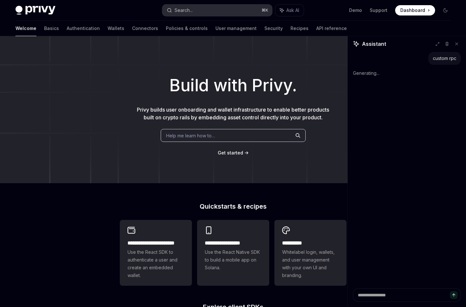
click at [181, 7] on div "Search..." at bounding box center [184, 10] width 18 height 8
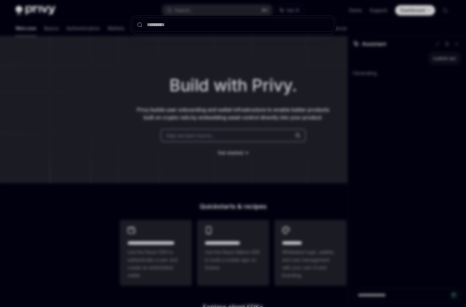
type textarea "*"
type input "***"
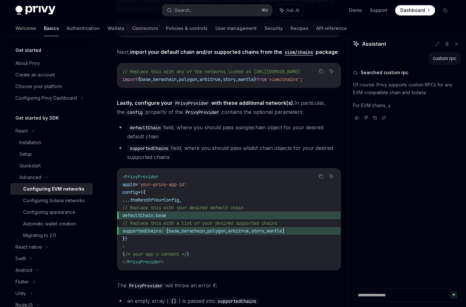
scroll to position [779, 0]
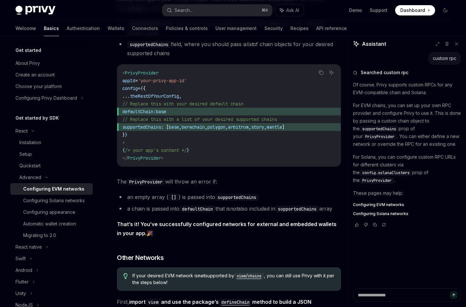
type textarea "*"
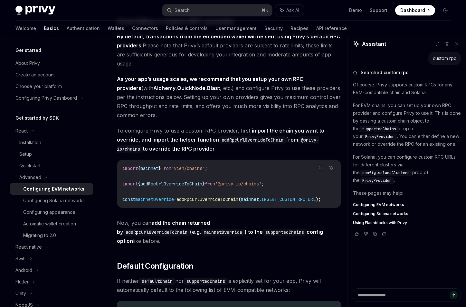
scroll to position [1429, 0]
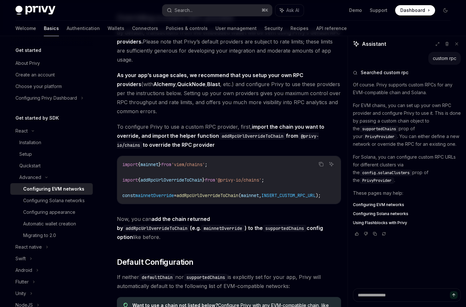
click at [164, 198] on span "mainnetOverride" at bounding box center [154, 195] width 39 height 6
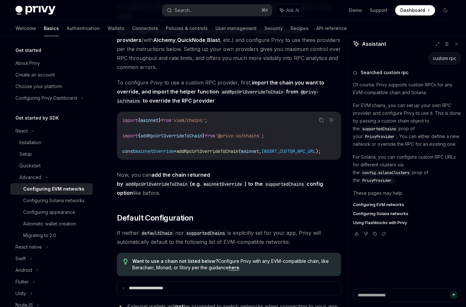
scroll to position [1473, 0]
click at [206, 154] on span "addRpcUrlOverrideToChain" at bounding box center [208, 151] width 62 height 6
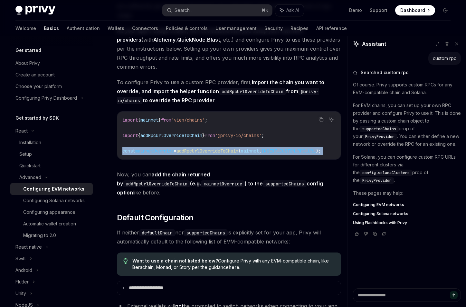
click at [206, 154] on span "addRpcUrlOverrideToChain" at bounding box center [208, 151] width 62 height 6
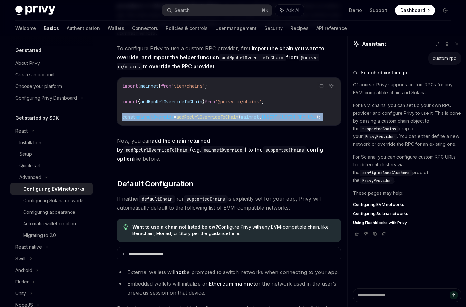
scroll to position [1508, 0]
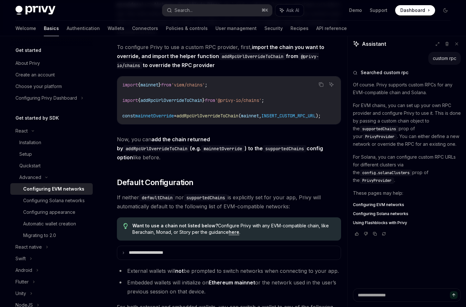
click at [207, 200] on code "supportedChains" at bounding box center [206, 197] width 44 height 7
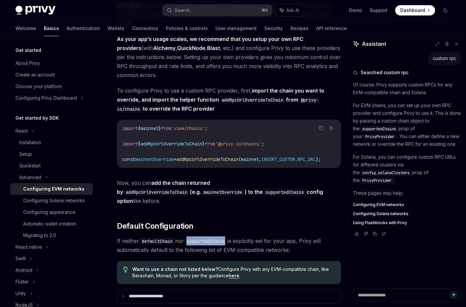
scroll to position [1464, 0]
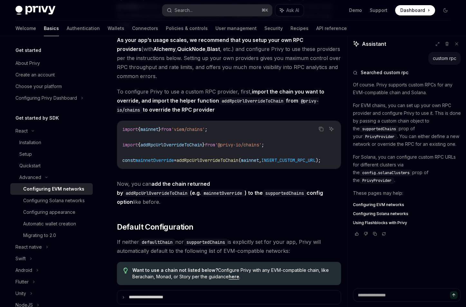
click at [164, 148] on span "addRpcUrlOverrideToChain" at bounding box center [171, 145] width 62 height 6
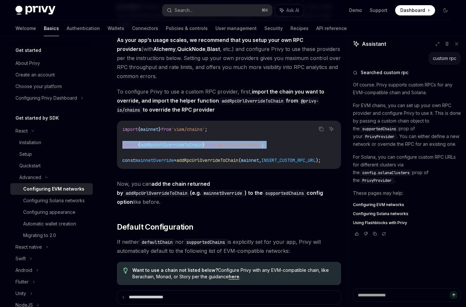
click at [164, 148] on span "addRpcUrlOverrideToChain" at bounding box center [171, 145] width 62 height 6
copy code "import { addRpcUrlOverrideToChain } from '@privy-io/chains' ;"
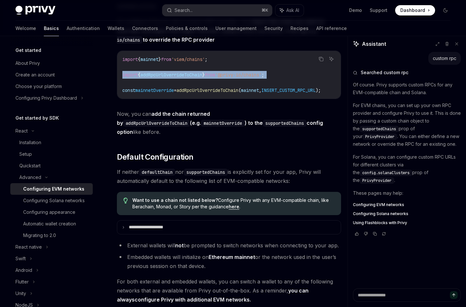
scroll to position [1515, 0]
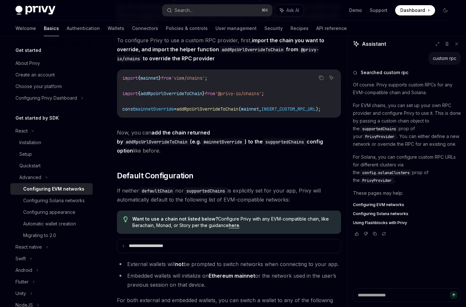
click at [177, 112] on span "=" at bounding box center [175, 109] width 3 height 6
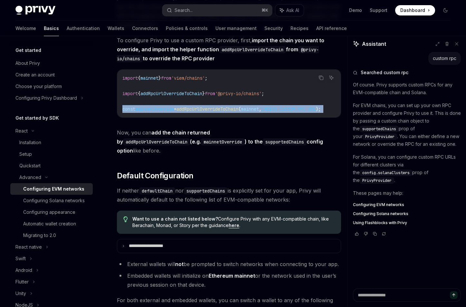
click at [177, 112] on span "=" at bounding box center [175, 109] width 3 height 6
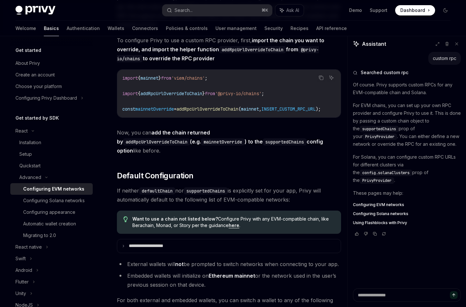
click at [191, 105] on code "import { mainnet } from 'viem/chains' ; import { addRpcUrlOverrideToChain } fro…" at bounding box center [229, 93] width 214 height 39
click at [192, 96] on span "addRpcUrlOverrideToChain" at bounding box center [171, 94] width 62 height 6
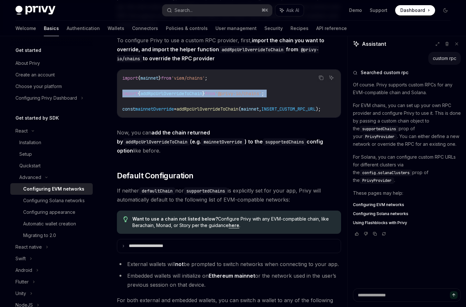
click at [192, 96] on span "addRpcUrlOverrideToChain" at bounding box center [171, 94] width 62 height 6
copy code "import { addRpcUrlOverrideToChain } from '@privy-io/chains' ;"
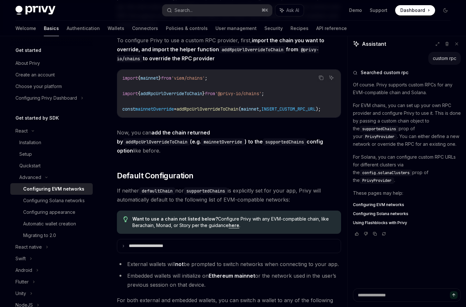
click at [226, 112] on span "addRpcUrlOverrideToChain" at bounding box center [208, 109] width 62 height 6
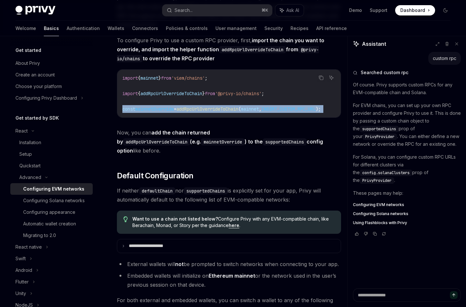
click at [226, 112] on span "addRpcUrlOverrideToChain" at bounding box center [208, 109] width 62 height 6
copy div "const mainnetOverride = addRpcUrlOverrideToChain ( mainnet , INSERT_CUSTOM_RPC_…"
